Goal: Check status: Check status

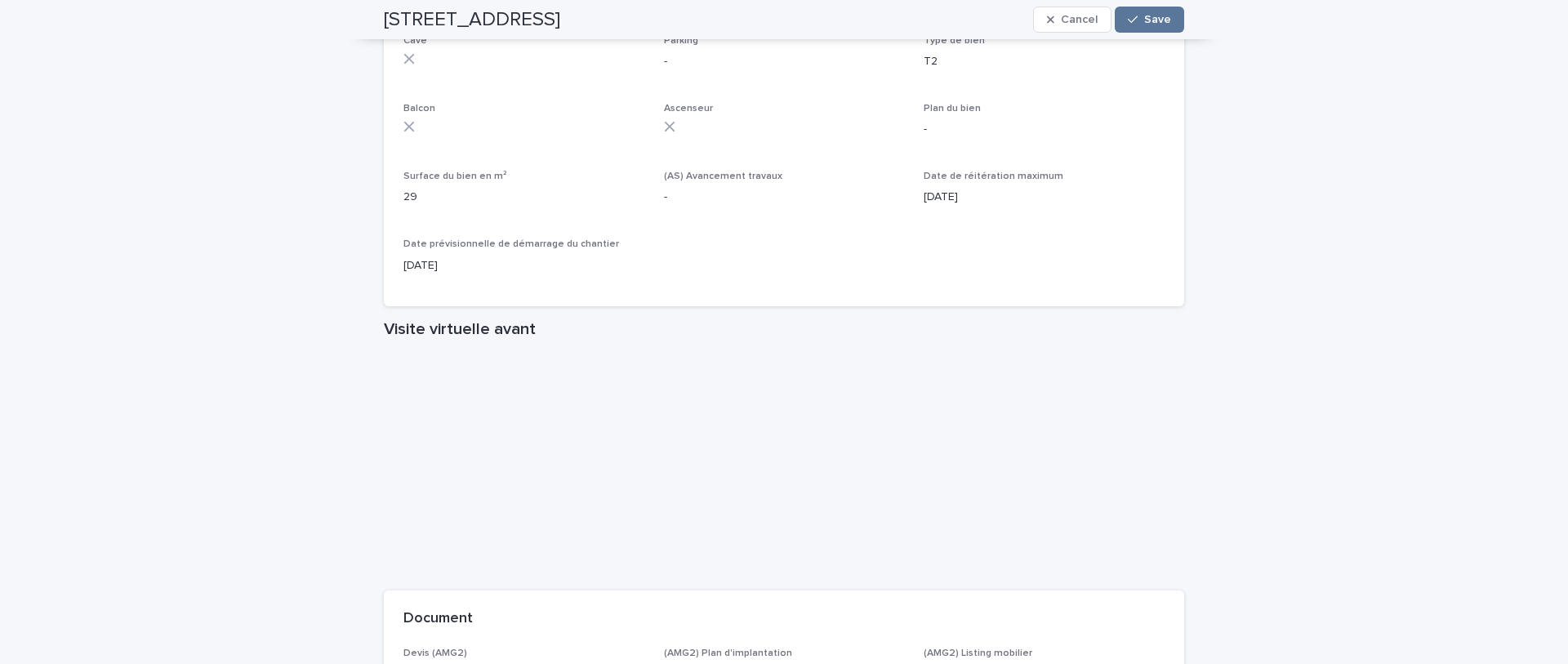
scroll to position [1060, 0]
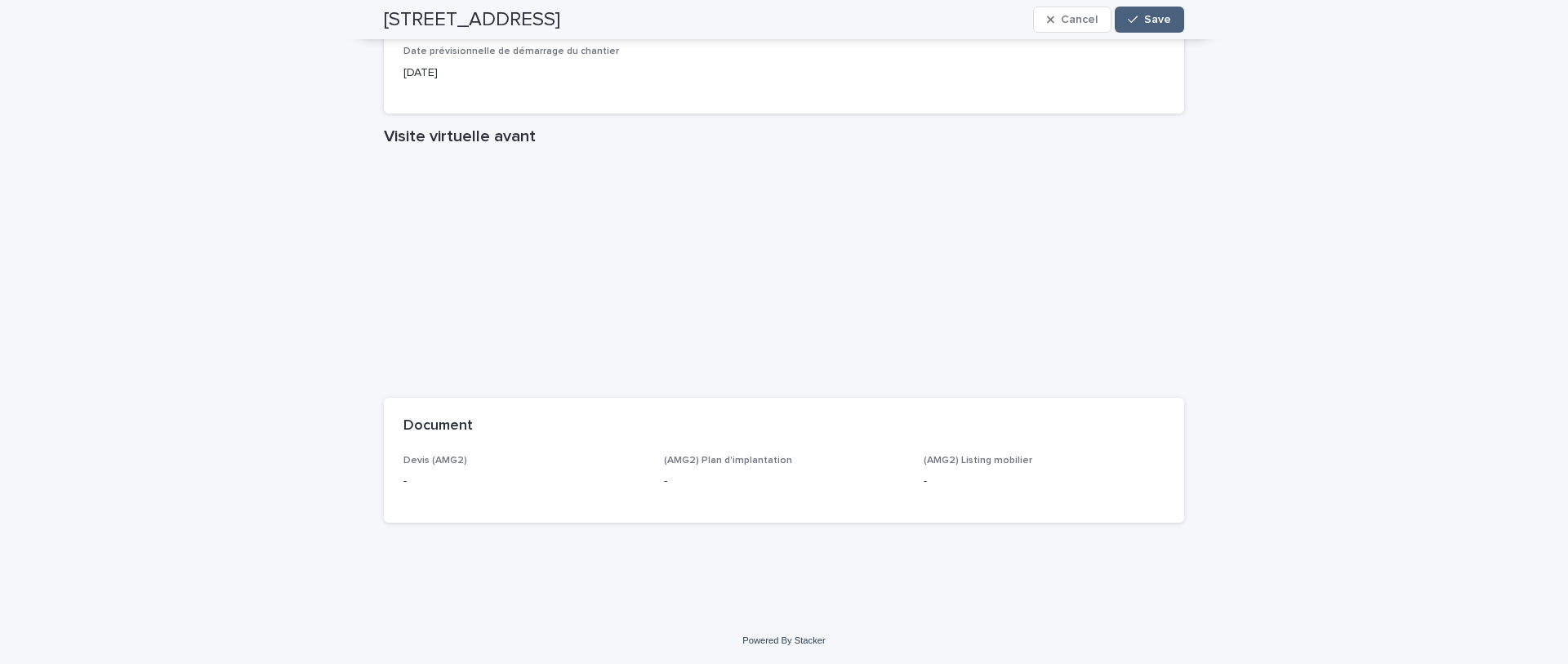
click at [1136, 22] on icon "button" at bounding box center [1133, 20] width 10 height 11
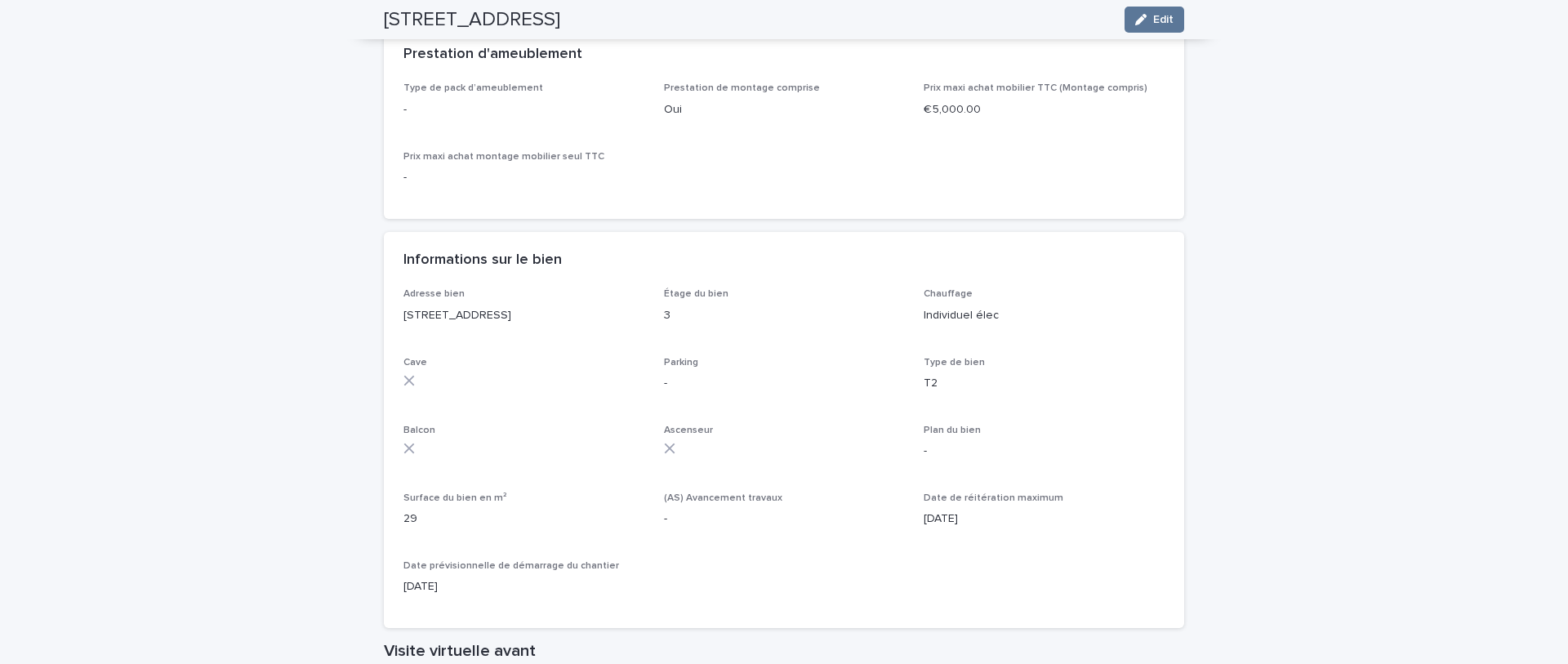
scroll to position [0, 0]
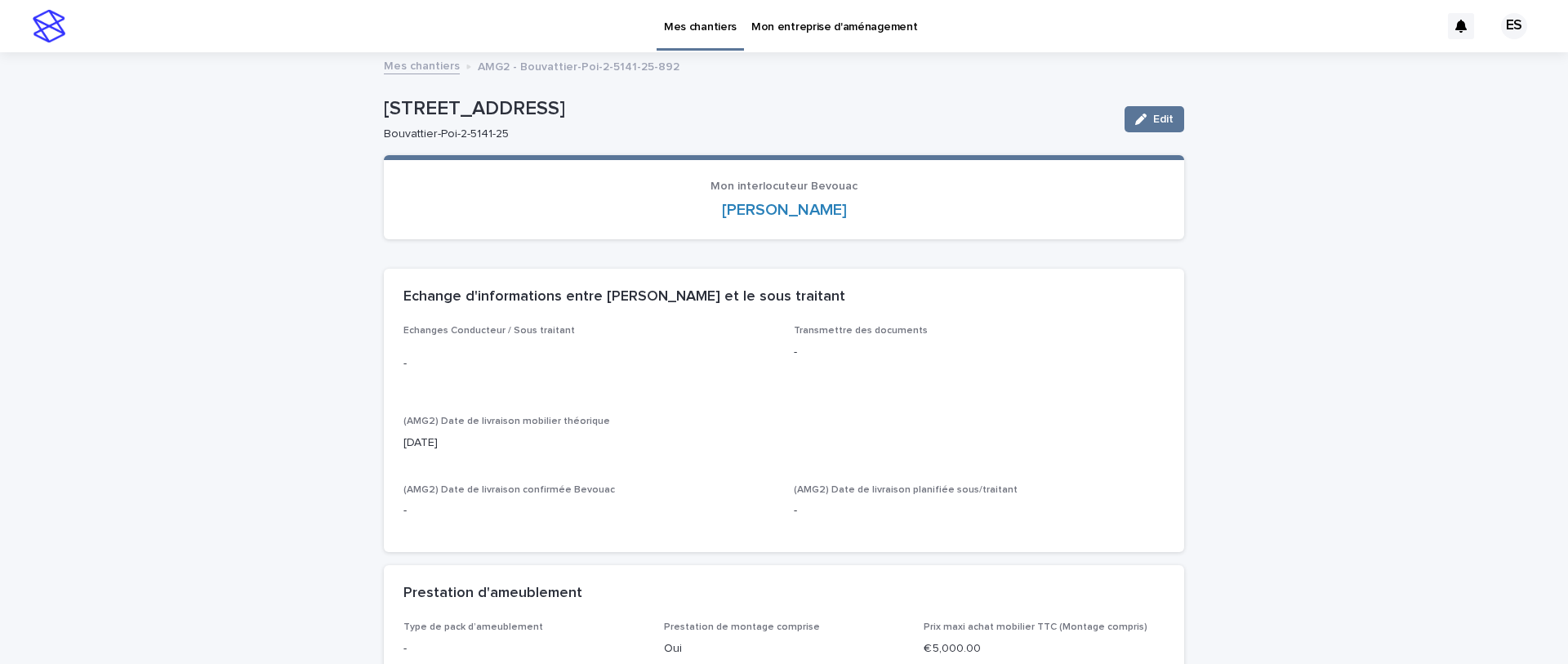
click at [700, 15] on p "Mes chantiers" at bounding box center [700, 17] width 73 height 34
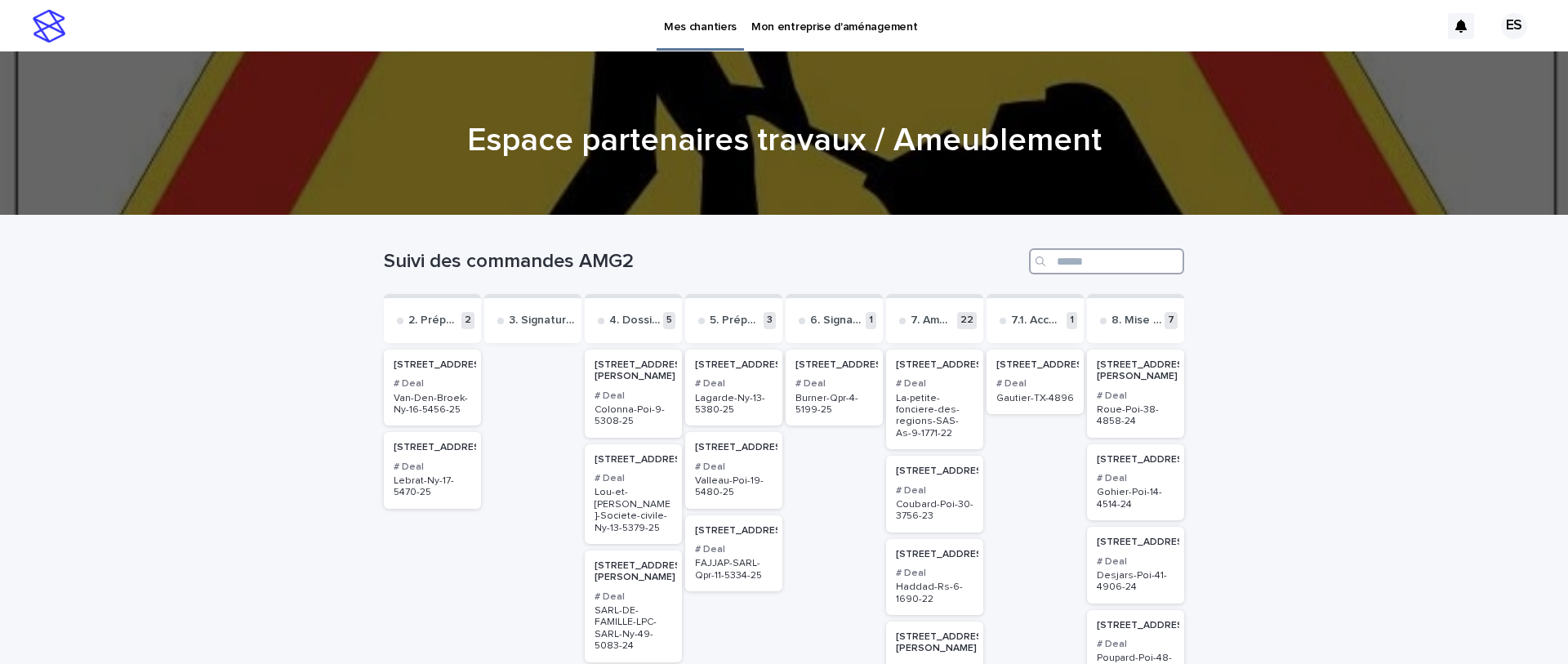
click at [1078, 260] on input "Search" at bounding box center [1106, 261] width 155 height 26
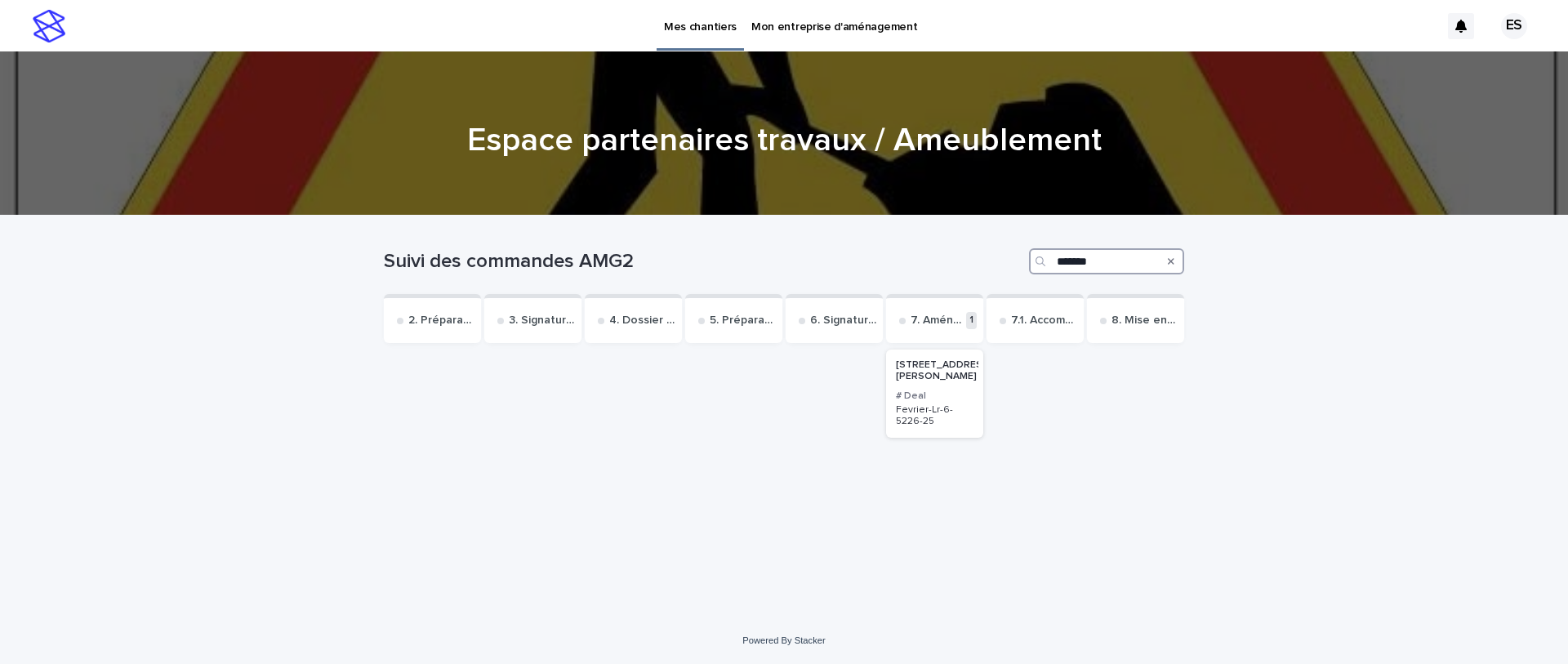
type input "*******"
click at [933, 377] on p "[STREET_ADDRESS][PERSON_NAME]" at bounding box center [944, 371] width 97 height 24
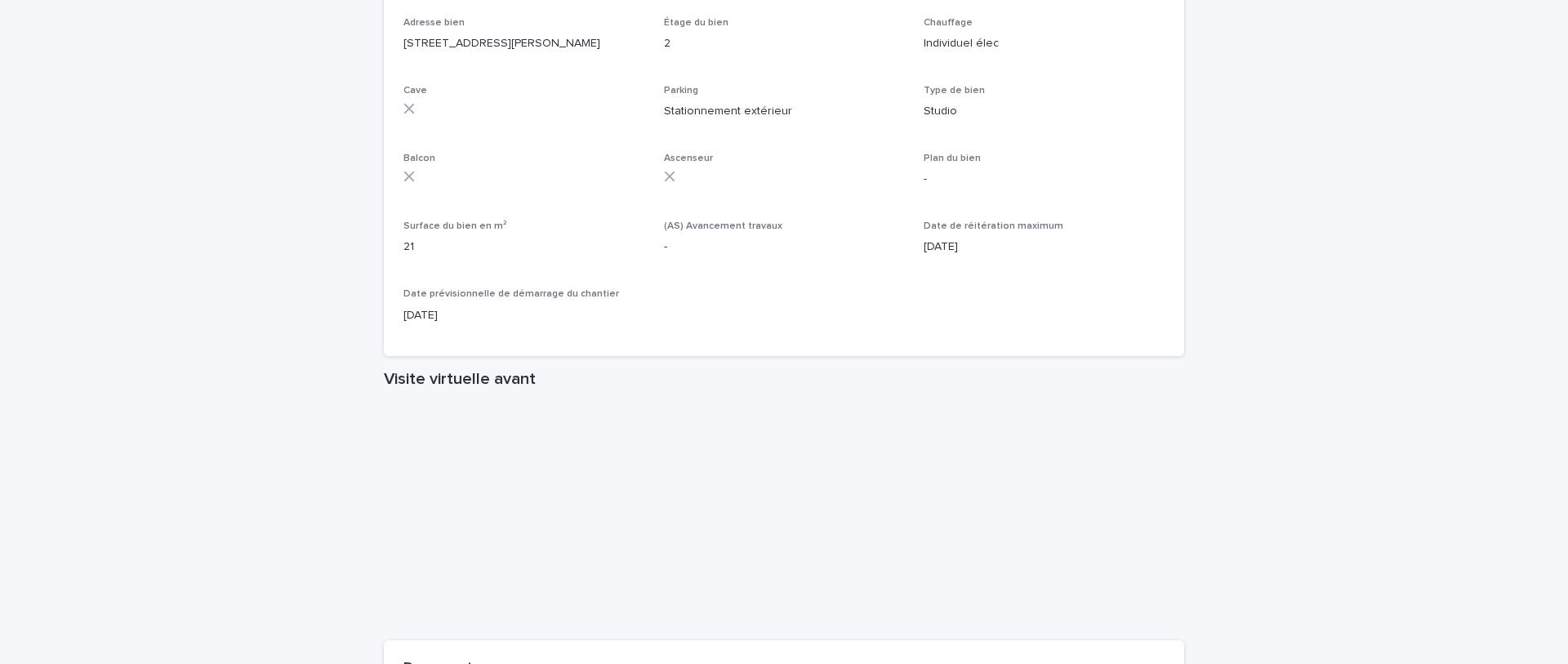
scroll to position [1193, 0]
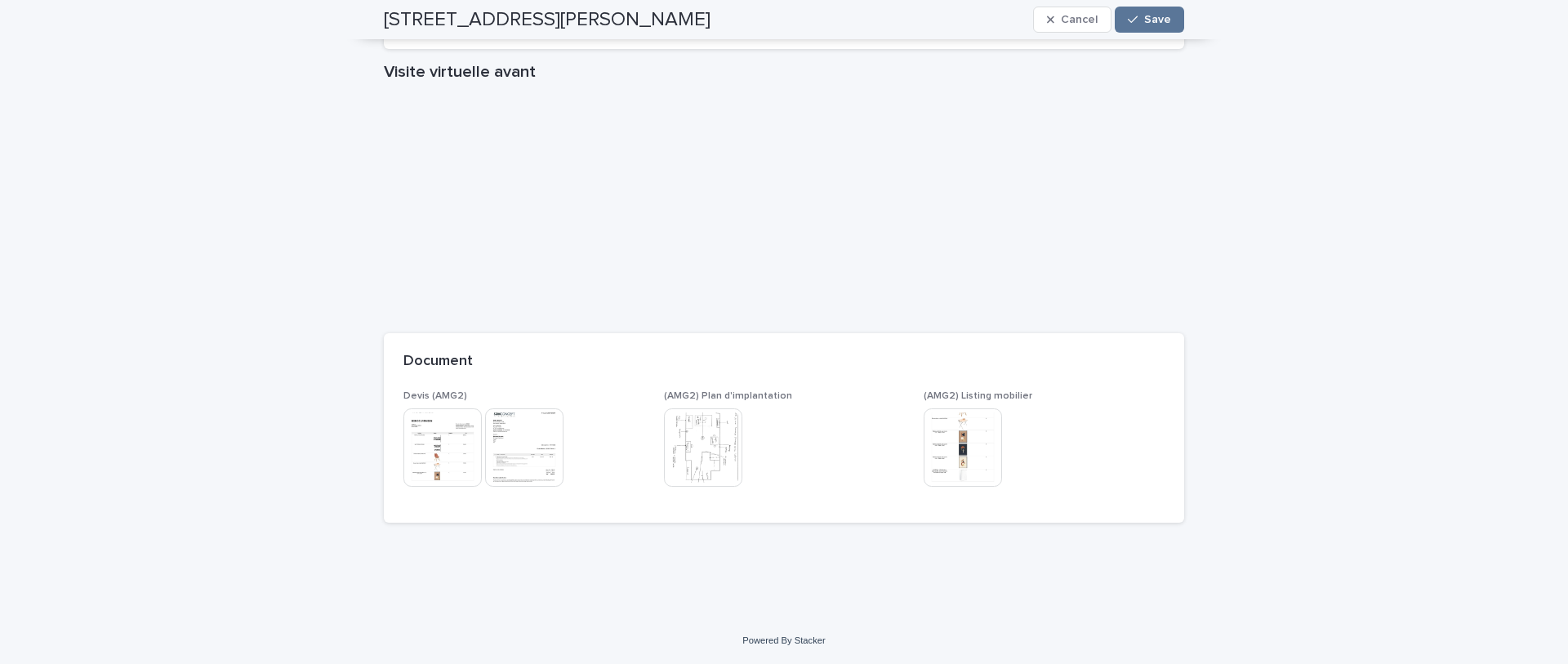
click at [522, 435] on img at bounding box center [525, 447] width 78 height 78
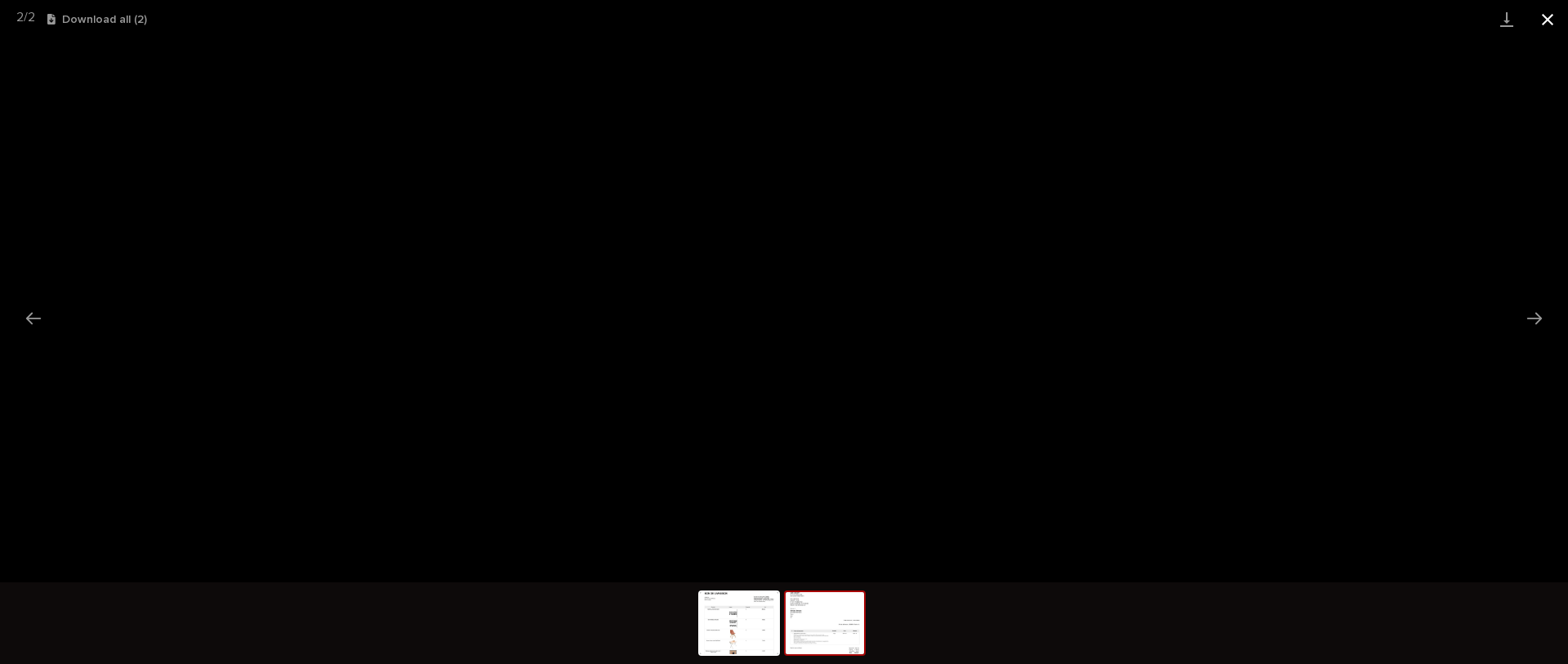
click at [1548, 19] on button "Close gallery" at bounding box center [1548, 19] width 41 height 38
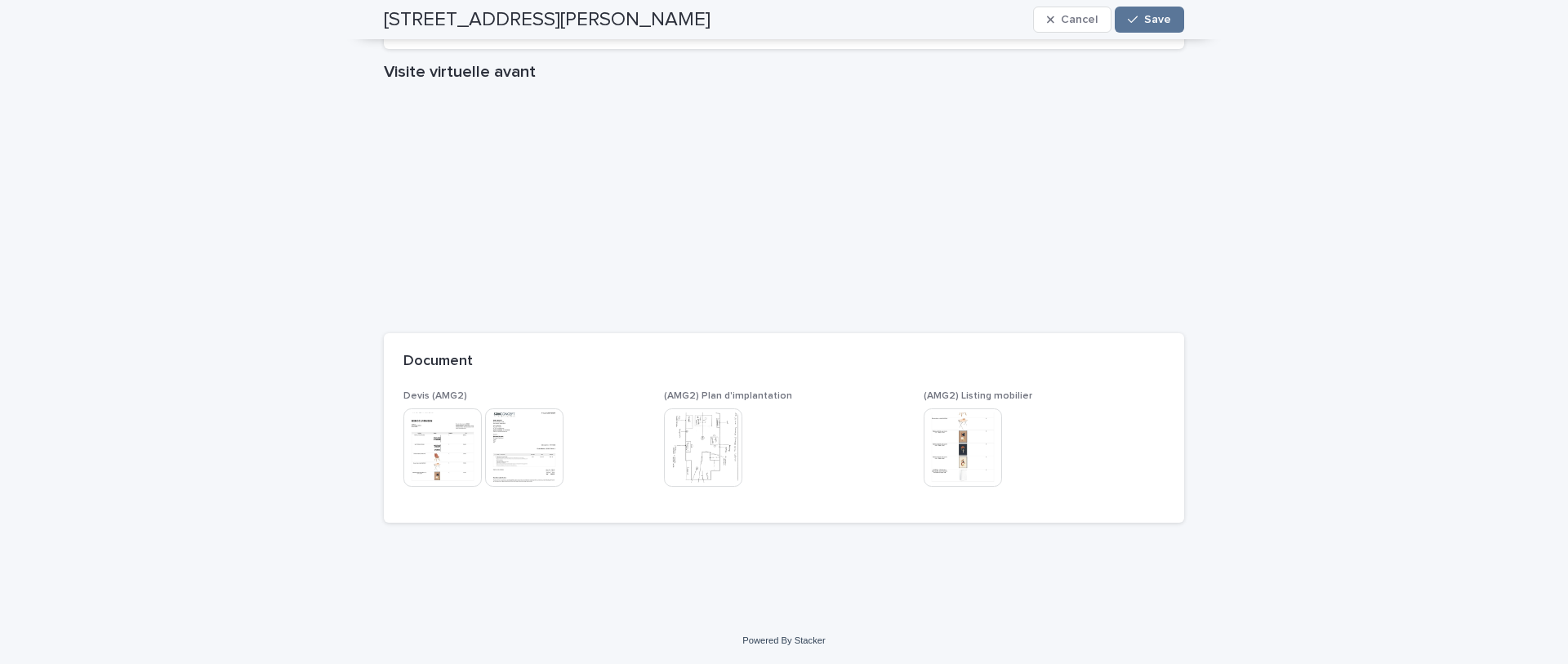
click at [519, 453] on img at bounding box center [525, 447] width 78 height 78
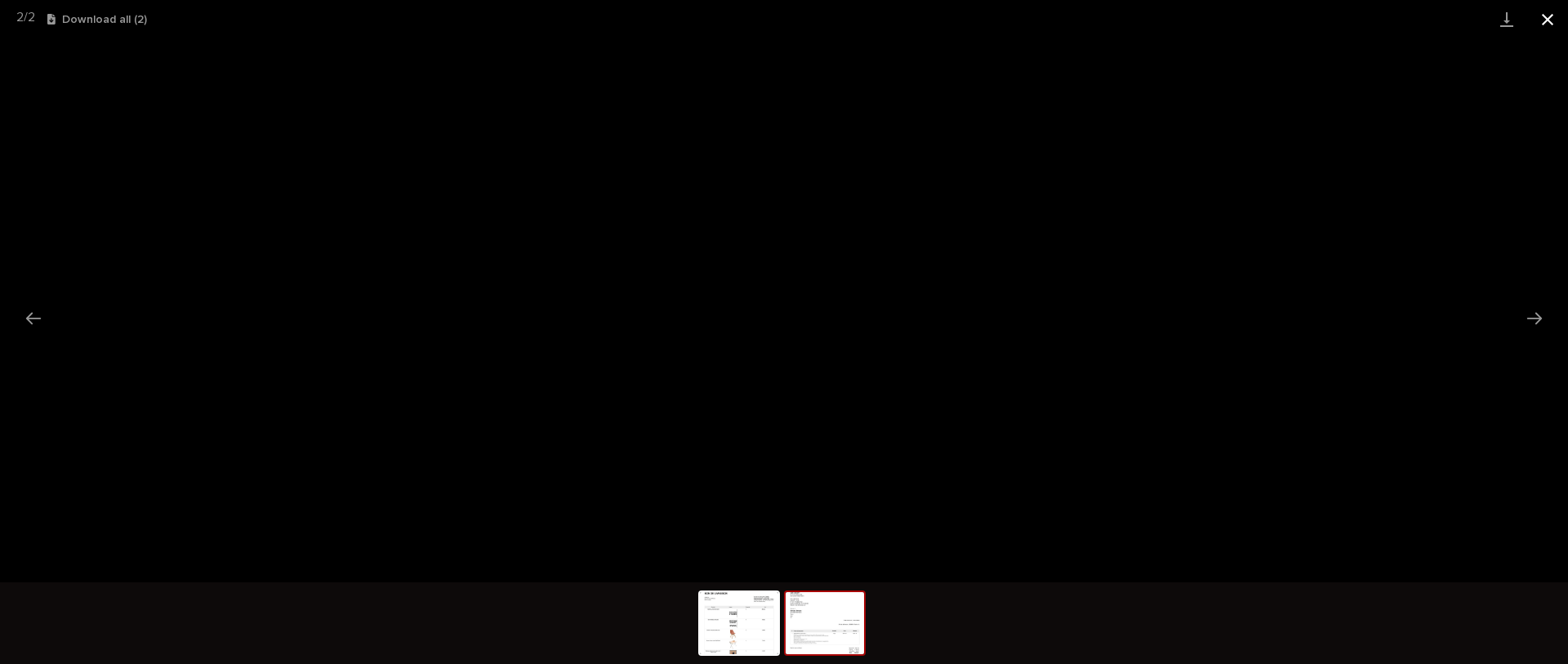
click at [1542, 18] on button "Close gallery" at bounding box center [1548, 19] width 41 height 38
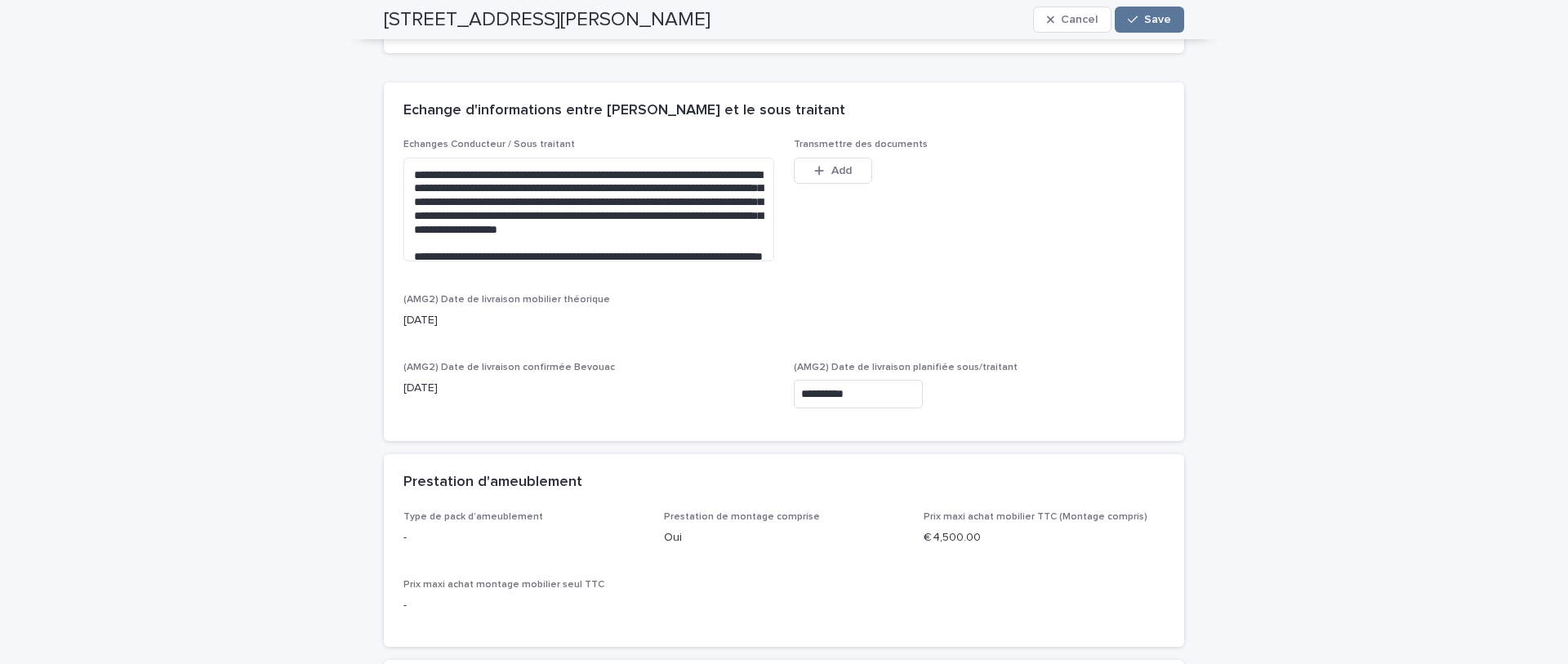
scroll to position [0, 0]
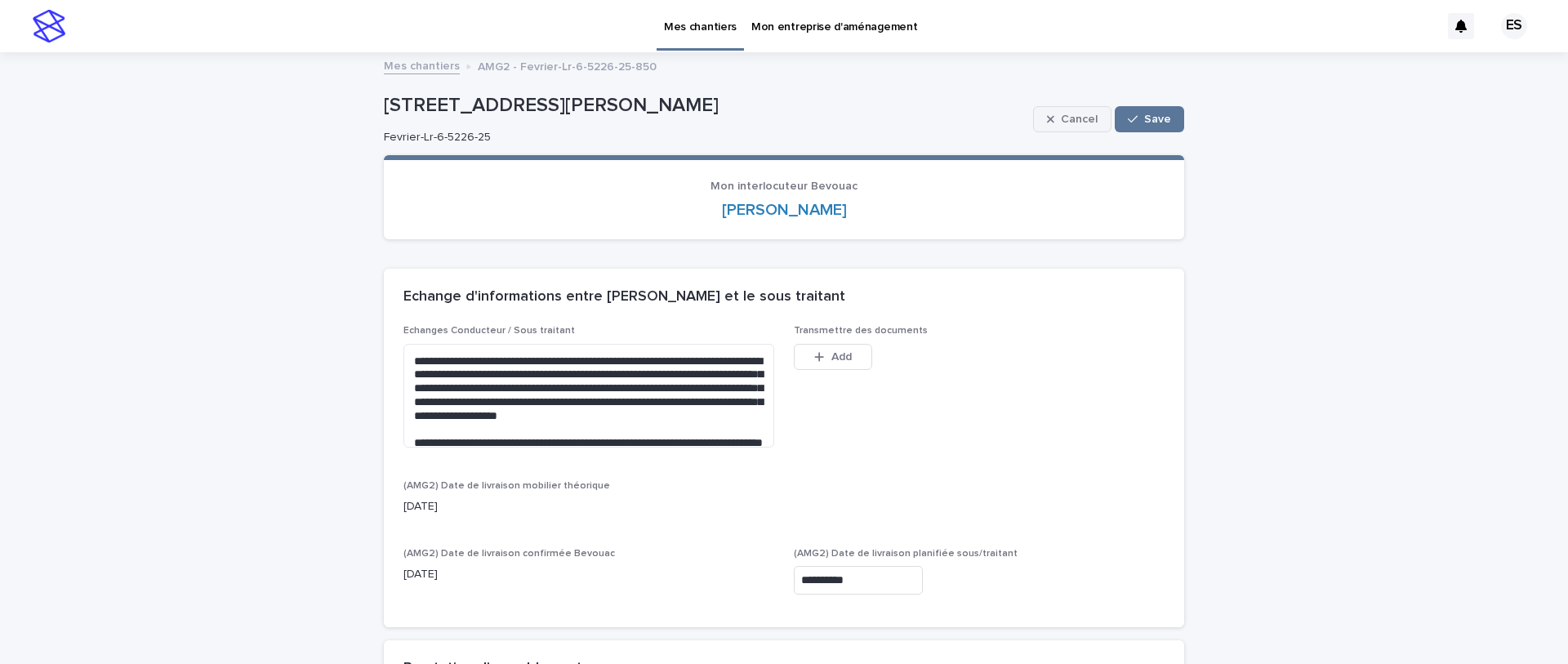
click at [1077, 117] on span "Cancel" at bounding box center [1079, 119] width 36 height 11
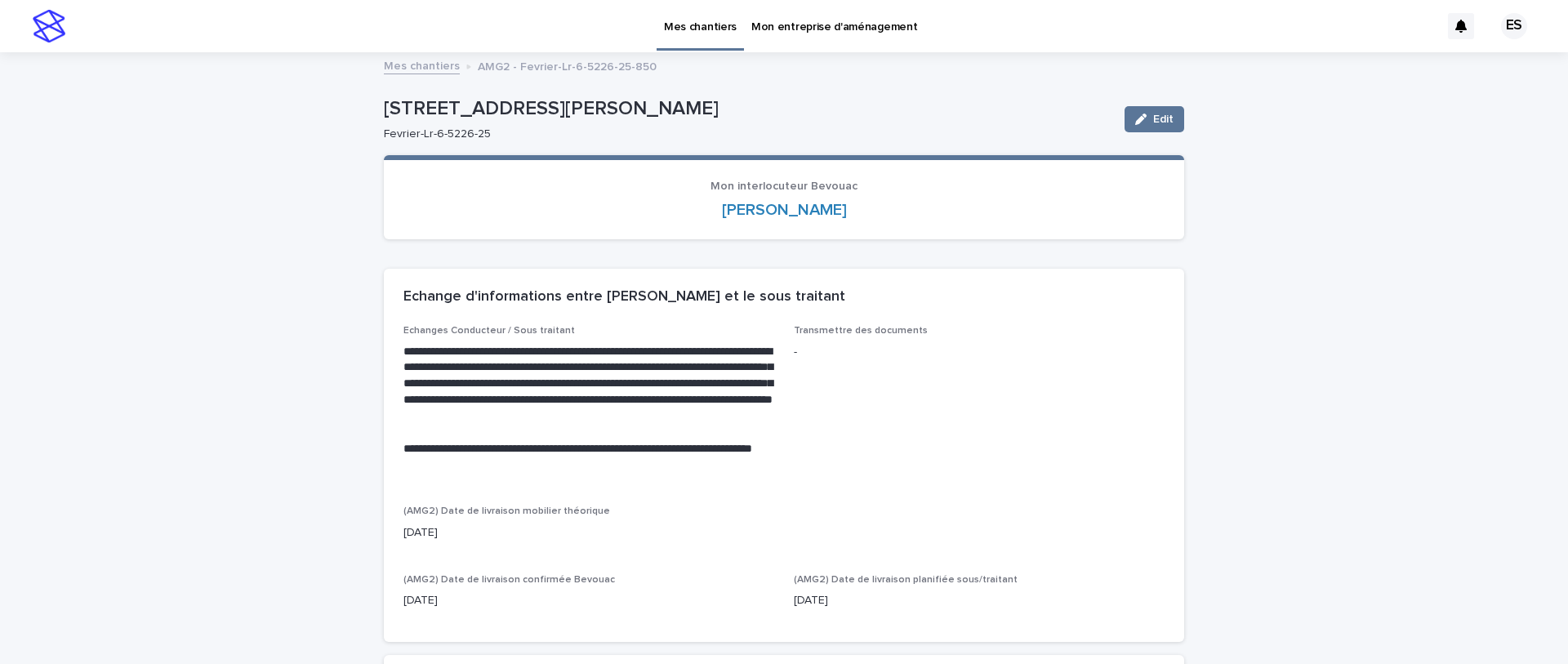
click at [687, 23] on p "Mes chantiers" at bounding box center [700, 17] width 73 height 34
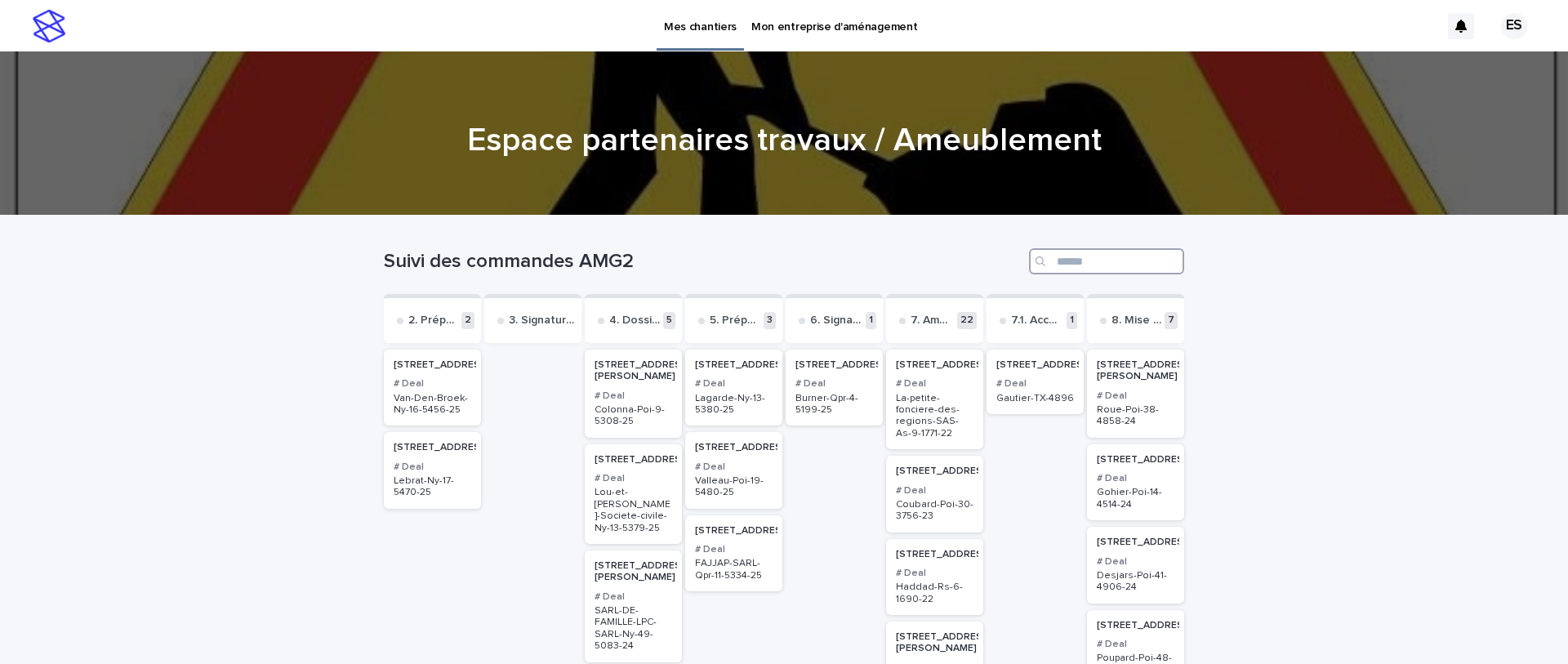
click at [1069, 259] on input "Search" at bounding box center [1106, 261] width 155 height 26
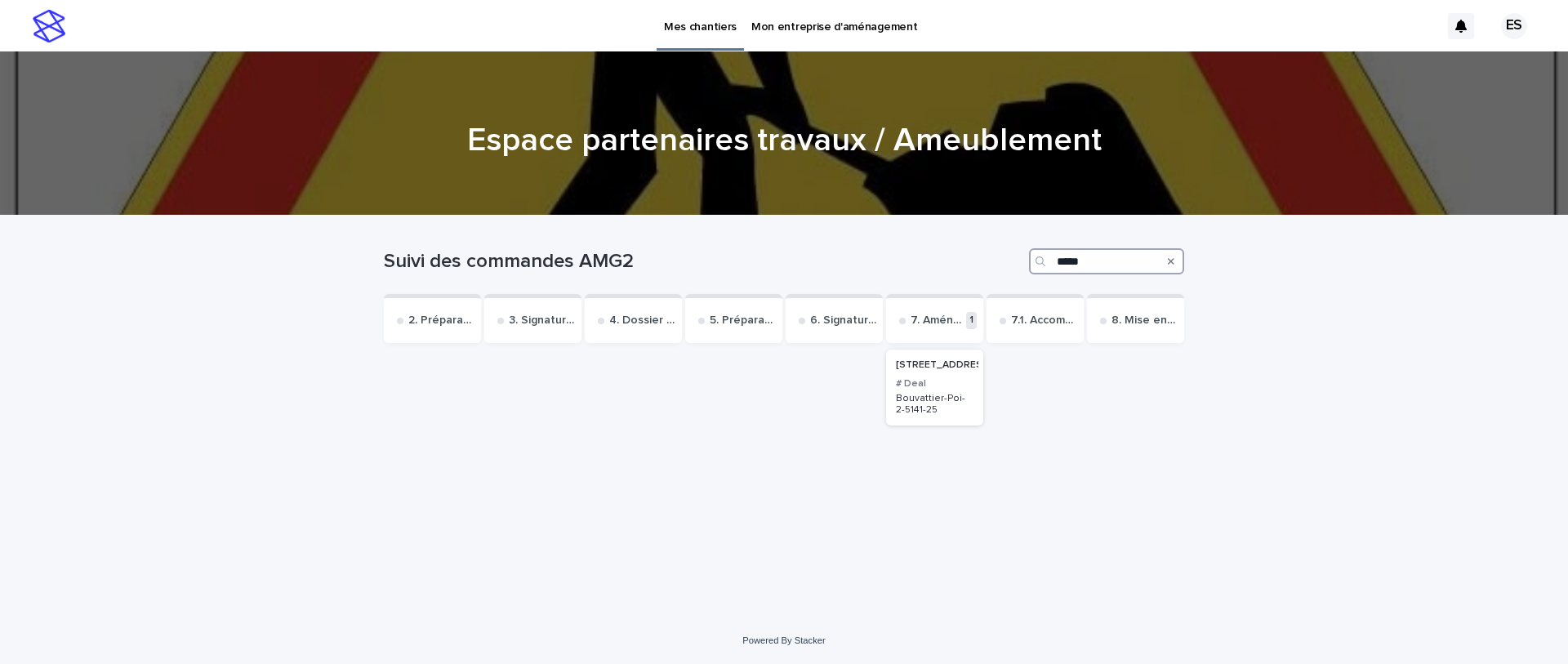
type input "*****"
click at [947, 371] on p "[STREET_ADDRESS]" at bounding box center [944, 365] width 97 height 11
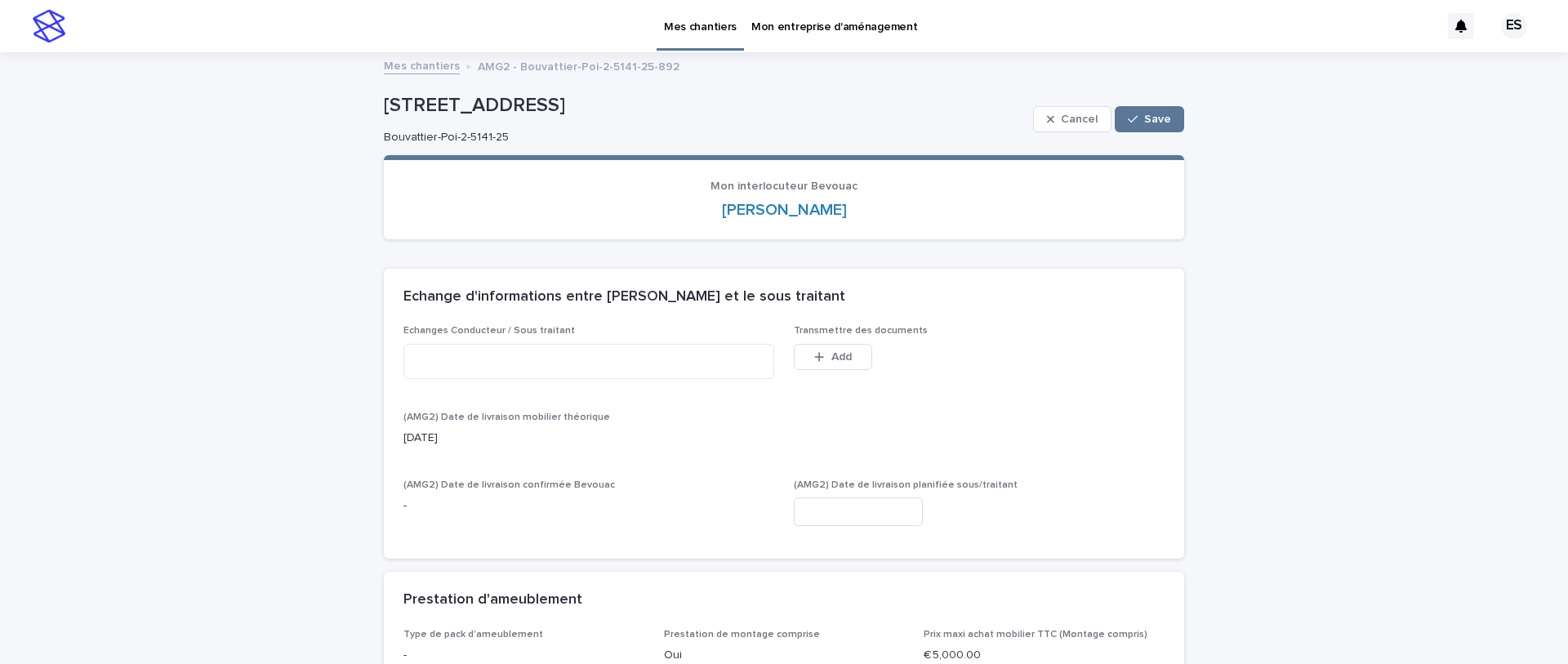
copy p "[STREET_ADDRESS]"
drag, startPoint x: 385, startPoint y: 104, endPoint x: 654, endPoint y: 107, distance: 269.0
click at [654, 107] on p "[STREET_ADDRESS]" at bounding box center [705, 105] width 643 height 24
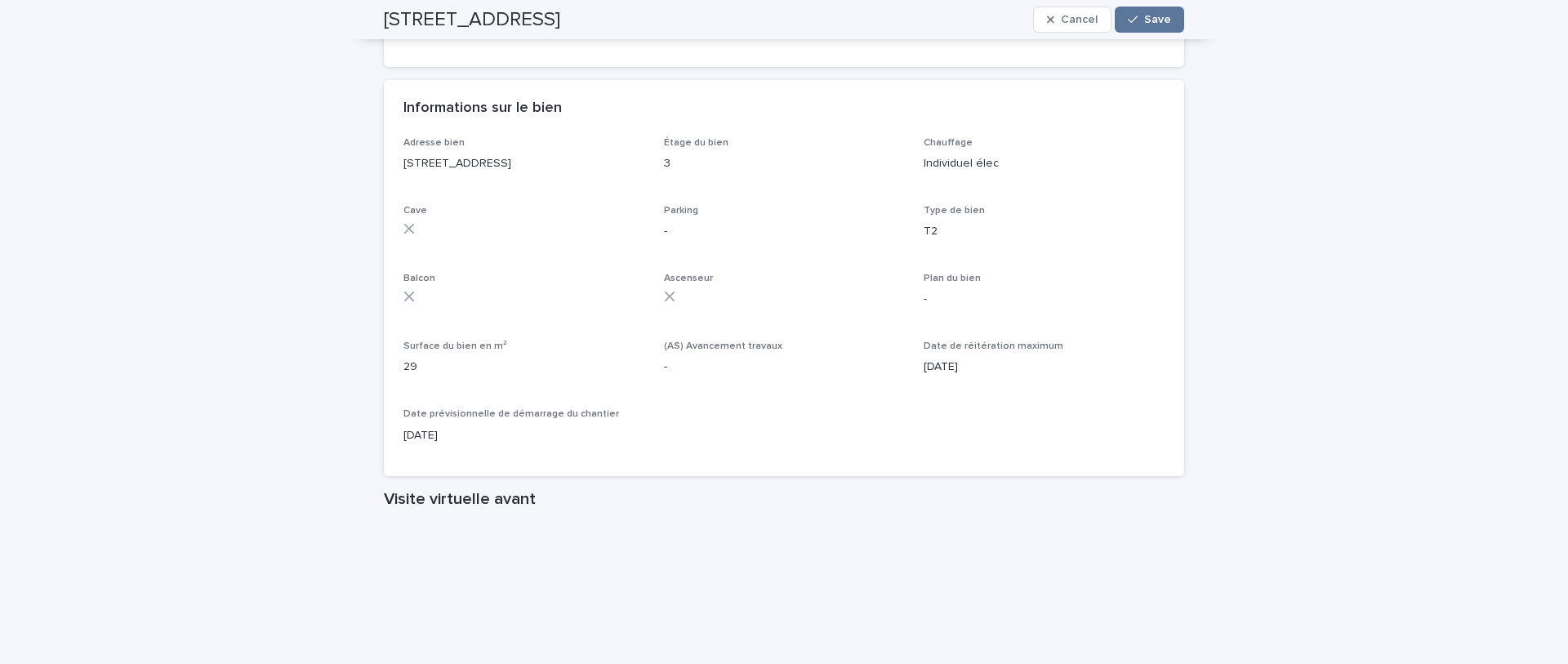
scroll to position [696, 0]
drag, startPoint x: 381, startPoint y: 18, endPoint x: 649, endPoint y: 15, distance: 268.0
click at [649, 15] on div "[STREET_ADDRESS] Cancel Save" at bounding box center [784, 19] width 879 height 39
copy h2 "[STREET_ADDRESS]"
